Goal: Navigation & Orientation: Find specific page/section

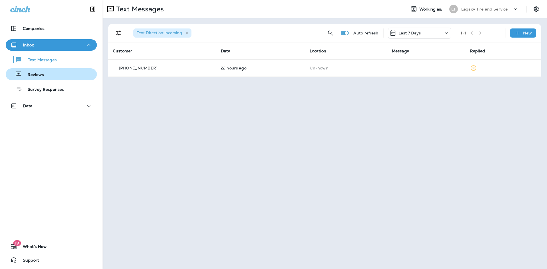
click at [51, 79] on button "Reviews" at bounding box center [51, 74] width 91 height 12
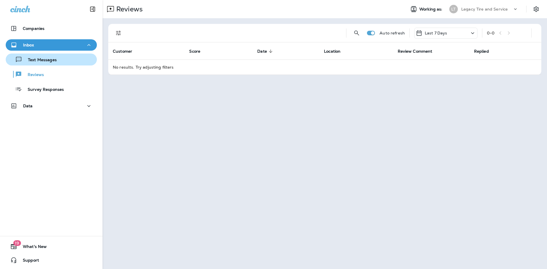
click at [58, 62] on div "Text Messages" at bounding box center [51, 59] width 87 height 9
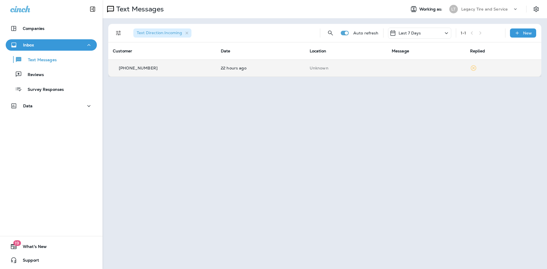
click at [161, 66] on div "[PHONE_NUMBER]" at bounding box center [162, 68] width 99 height 6
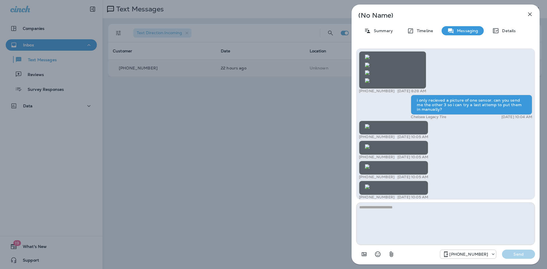
scroll to position [-550, 0]
click at [530, 12] on icon "button" at bounding box center [529, 14] width 7 height 7
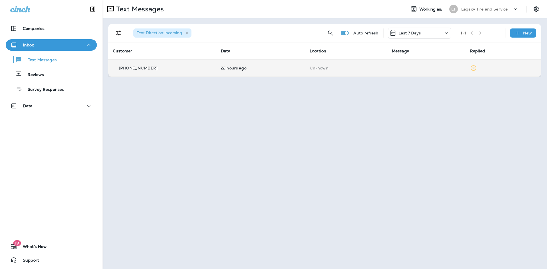
click at [470, 9] on p "Legacy Tire and Service" at bounding box center [484, 9] width 46 height 5
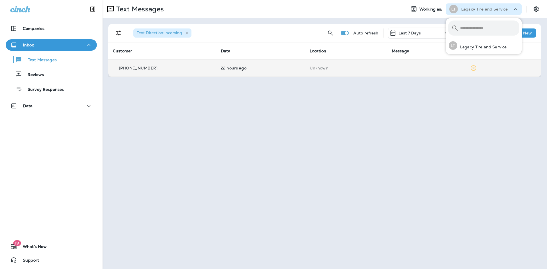
click at [470, 11] on p "Legacy Tire and Service" at bounding box center [484, 9] width 46 height 5
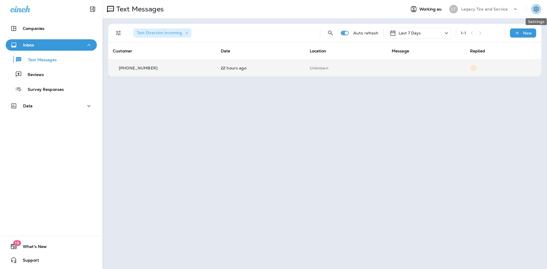
click at [535, 9] on icon "Settings" at bounding box center [536, 9] width 7 height 7
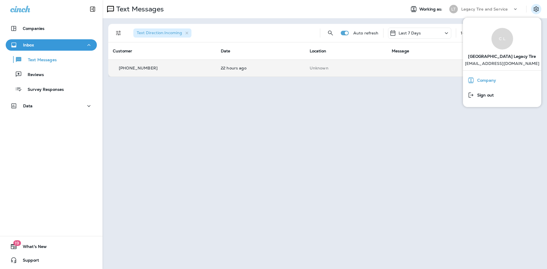
click at [491, 78] on span "Company" at bounding box center [485, 80] width 22 height 5
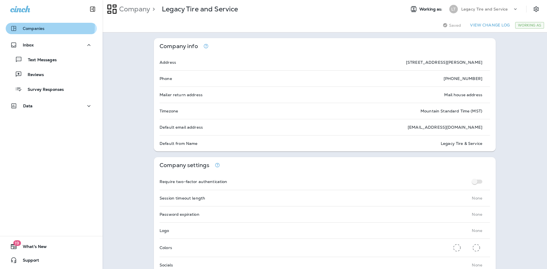
click at [37, 26] on div "Companies" at bounding box center [27, 28] width 34 height 7
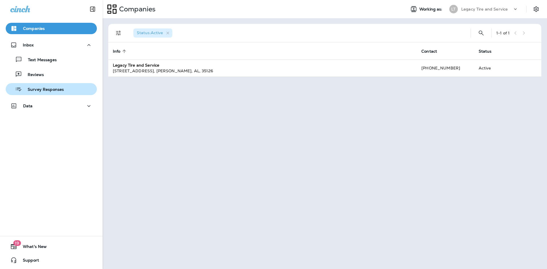
click at [72, 85] on div "Survey Responses" at bounding box center [51, 89] width 87 height 9
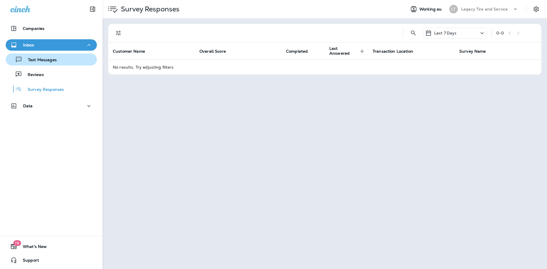
click at [85, 58] on div "Text Messages" at bounding box center [51, 59] width 87 height 9
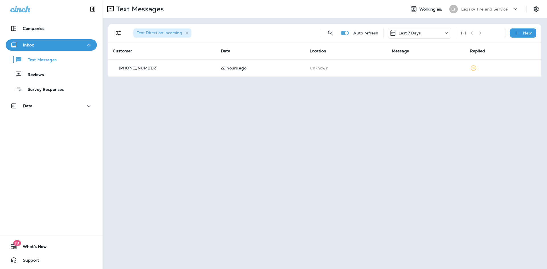
click at [468, 10] on p "Legacy Tire and Service" at bounding box center [484, 9] width 46 height 5
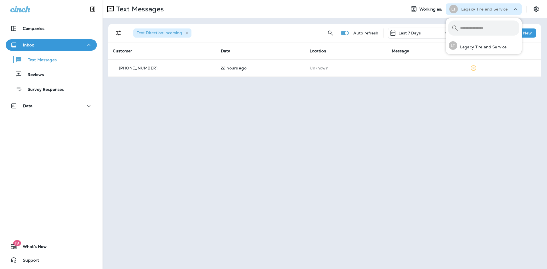
click at [338, 16] on div "Text Messages Working as: LT Legacy Tire and Service" at bounding box center [325, 9] width 444 height 18
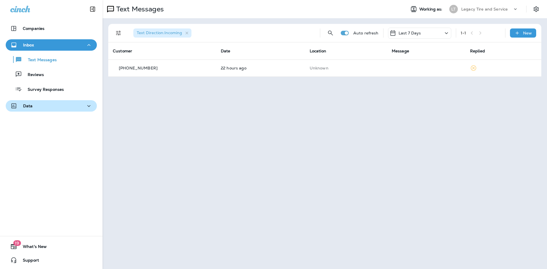
click at [46, 103] on div "Data" at bounding box center [51, 106] width 82 height 7
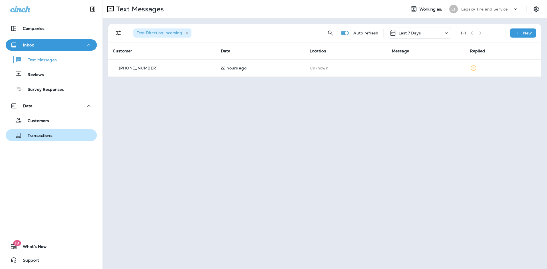
click at [56, 131] on div "Transactions" at bounding box center [51, 135] width 87 height 9
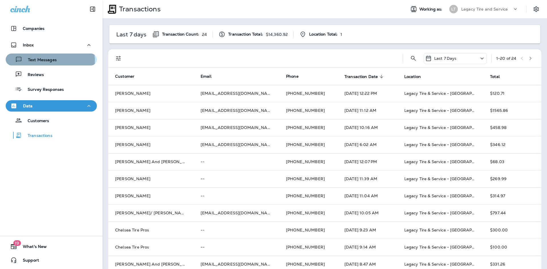
click at [44, 61] on p "Text Messages" at bounding box center [39, 60] width 34 height 5
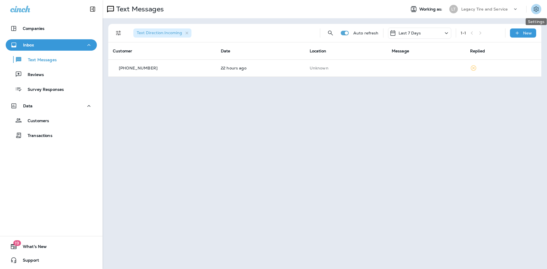
click at [538, 9] on icon "Settings" at bounding box center [536, 8] width 5 height 5
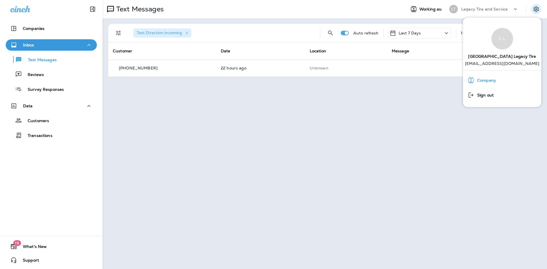
click at [492, 81] on span "Company" at bounding box center [485, 80] width 22 height 5
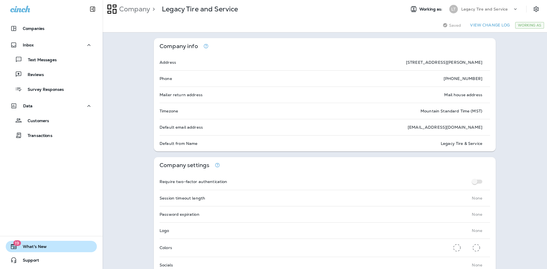
click at [35, 246] on span "What's New" at bounding box center [32, 247] width 30 height 7
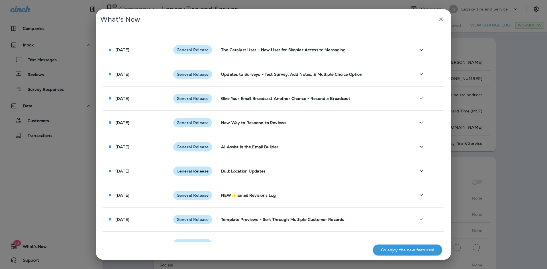
click at [444, 19] on icon "button" at bounding box center [441, 19] width 7 height 7
